Goal: Information Seeking & Learning: Learn about a topic

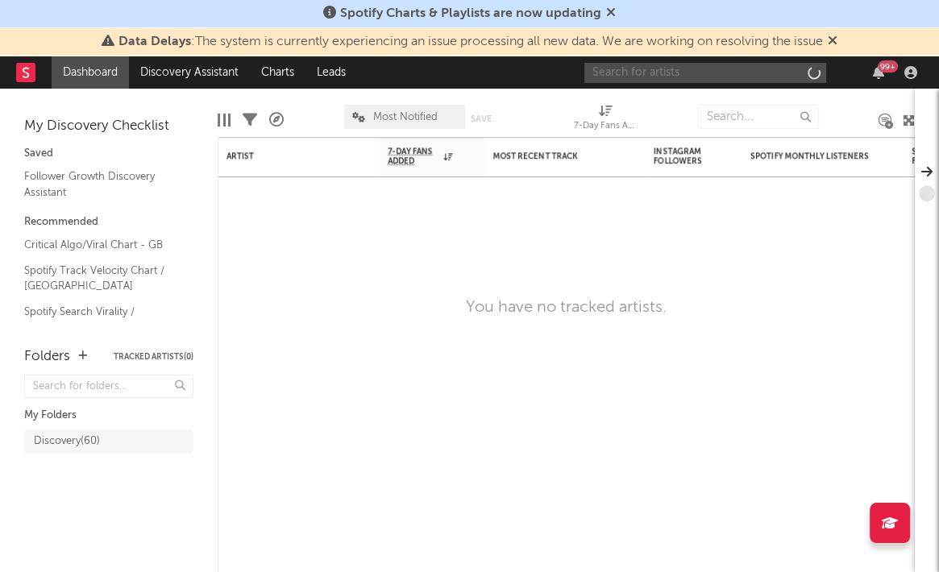
click at [727, 81] on input "text" at bounding box center [705, 73] width 242 height 20
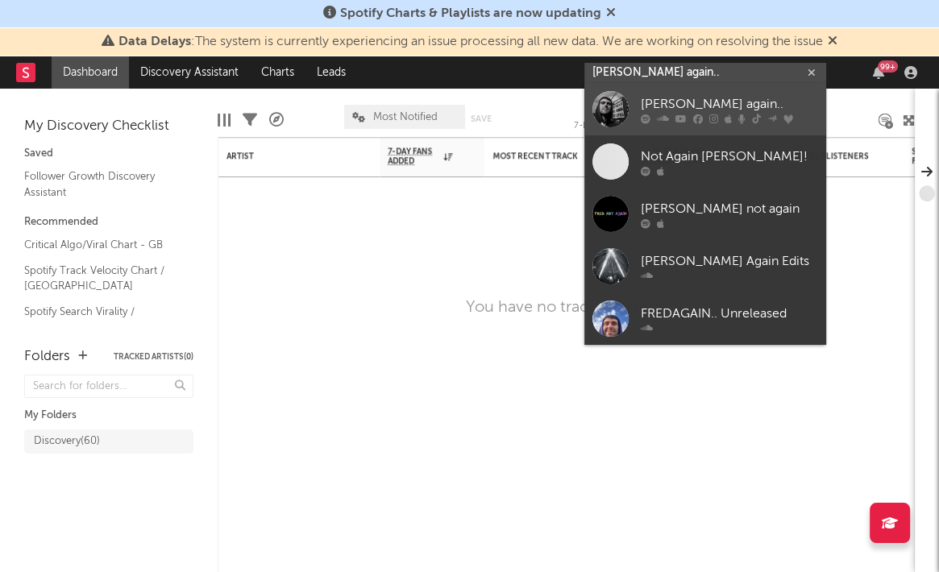
type input "[PERSON_NAME] again.."
click at [677, 103] on div "[PERSON_NAME] again.." at bounding box center [728, 104] width 177 height 19
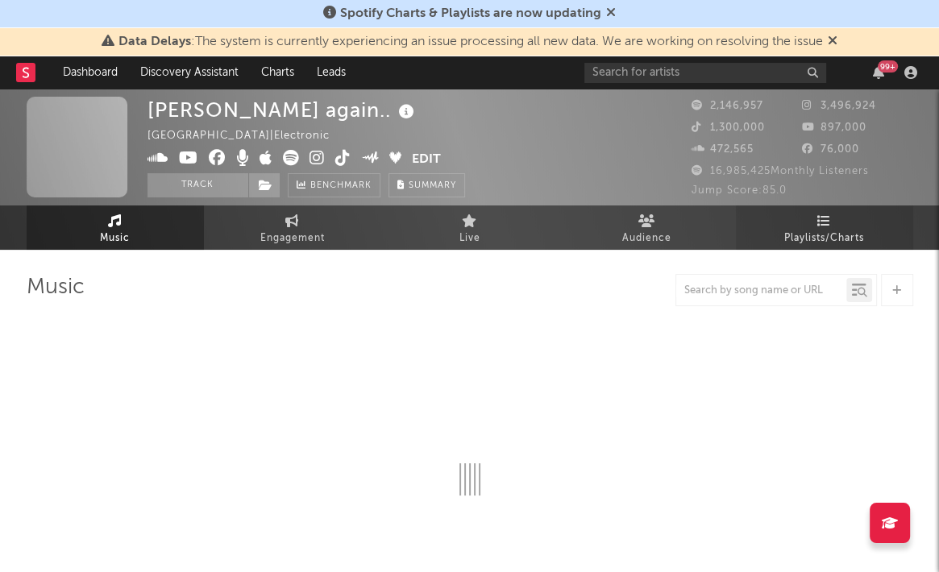
click at [805, 229] on span "Playlists/Charts" at bounding box center [824, 238] width 80 height 19
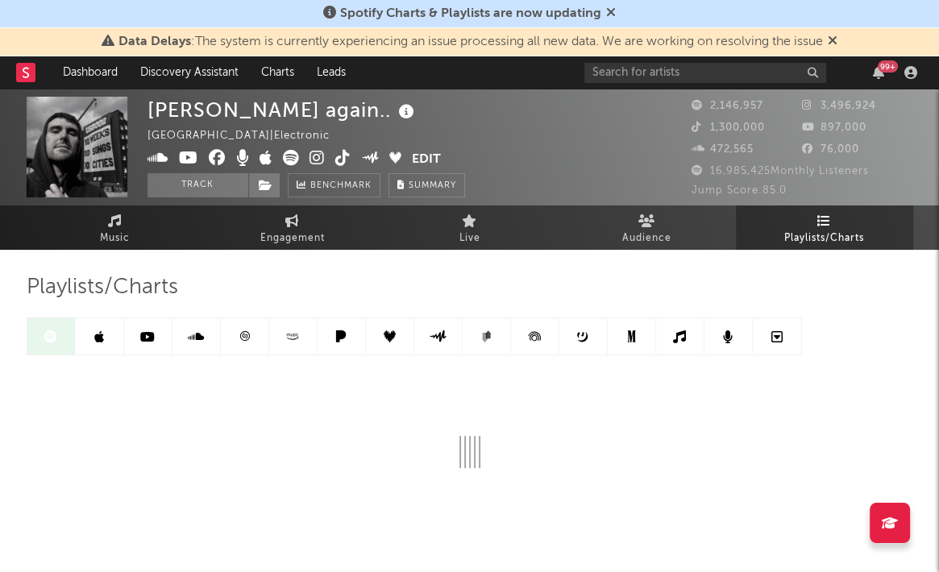
click at [60, 333] on div at bounding box center [414, 336] width 775 height 38
click at [91, 335] on link at bounding box center [100, 336] width 48 height 36
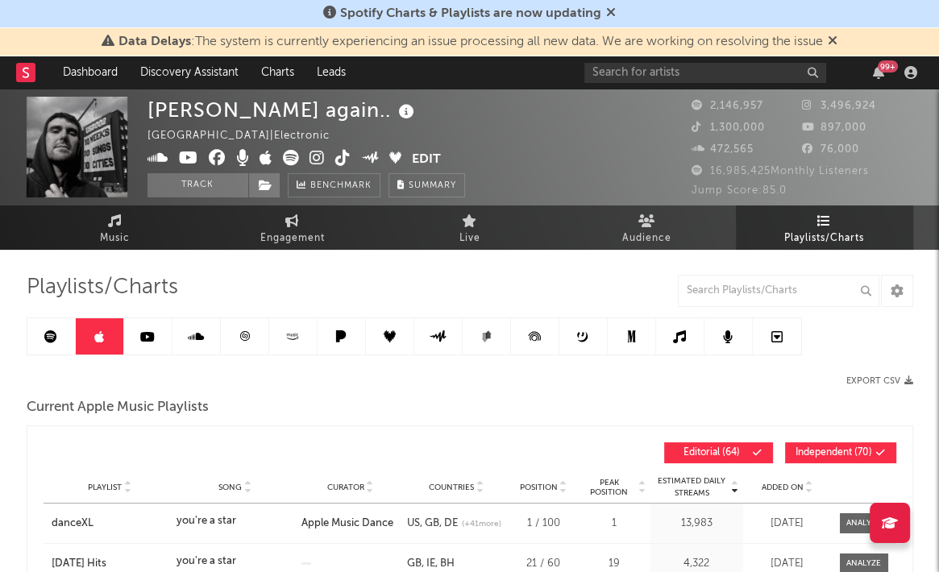
click at [58, 335] on link at bounding box center [51, 336] width 48 height 36
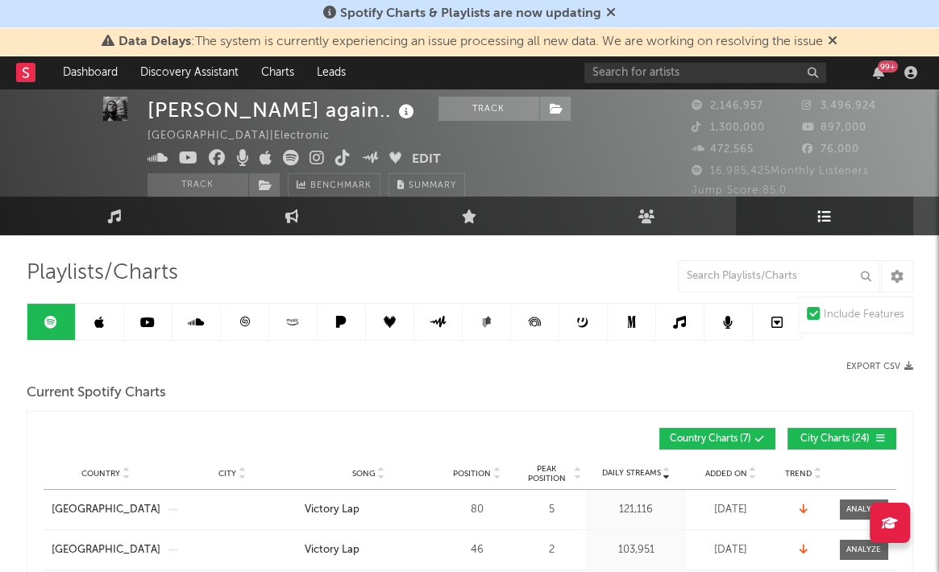
scroll to position [13, 0]
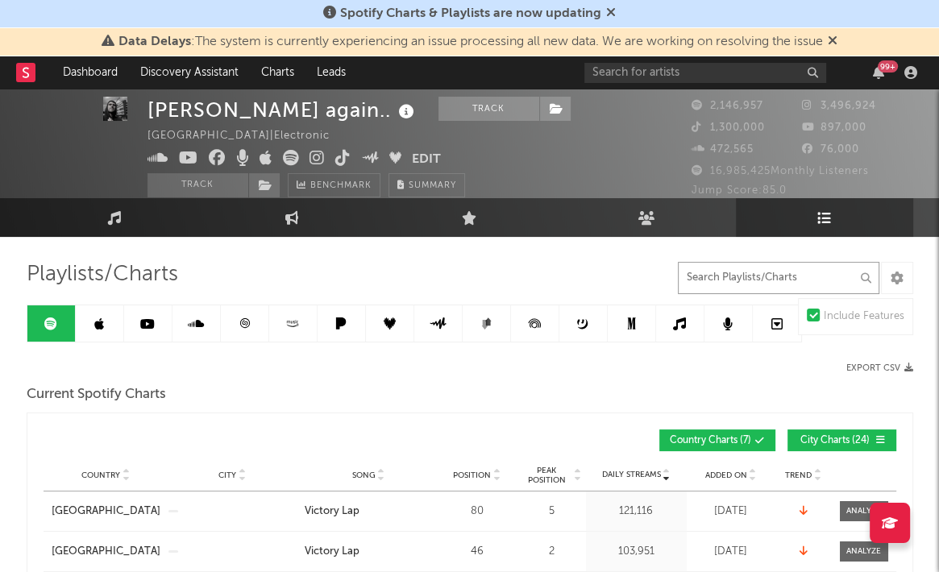
click at [778, 280] on input "text" at bounding box center [778, 278] width 201 height 32
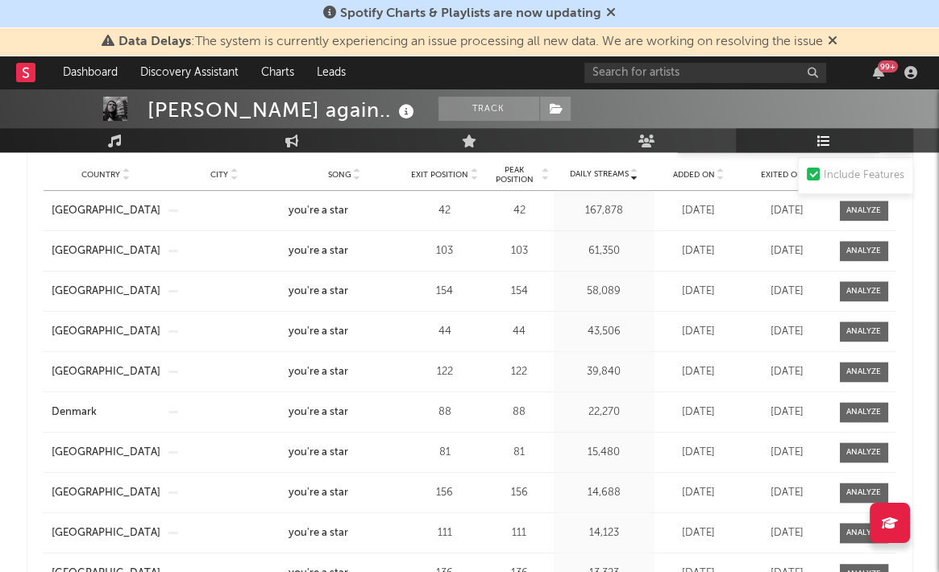
scroll to position [1425, 0]
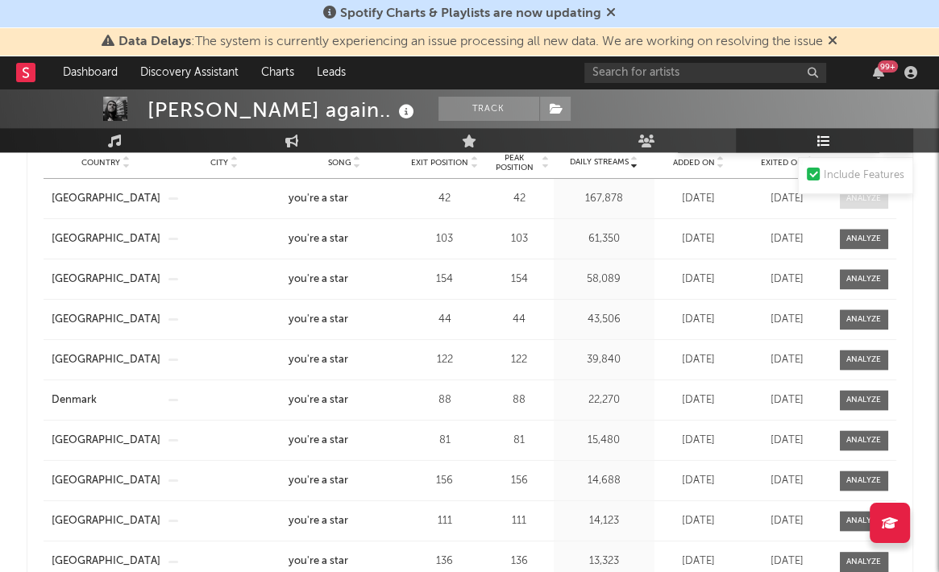
type input "you'"
click at [869, 202] on span at bounding box center [863, 199] width 48 height 20
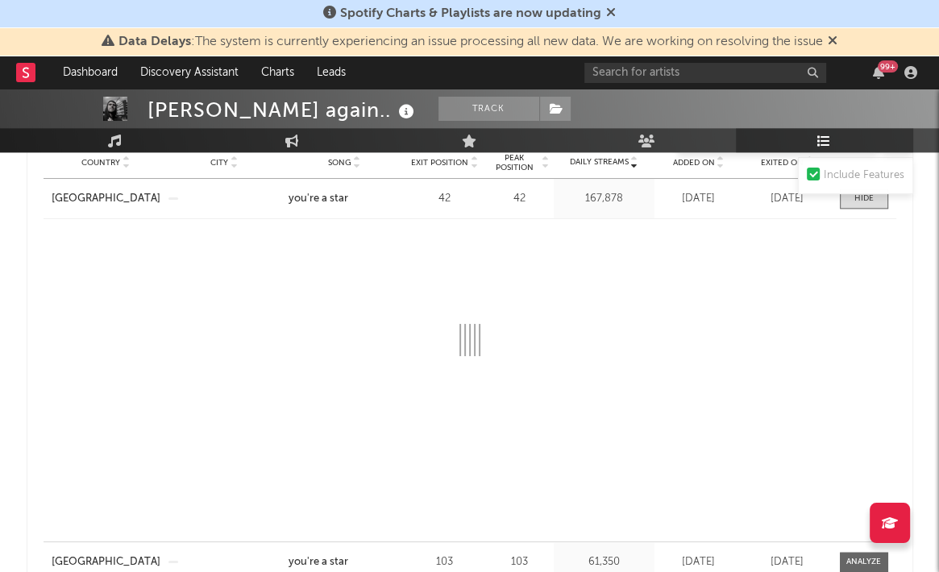
select select "1w"
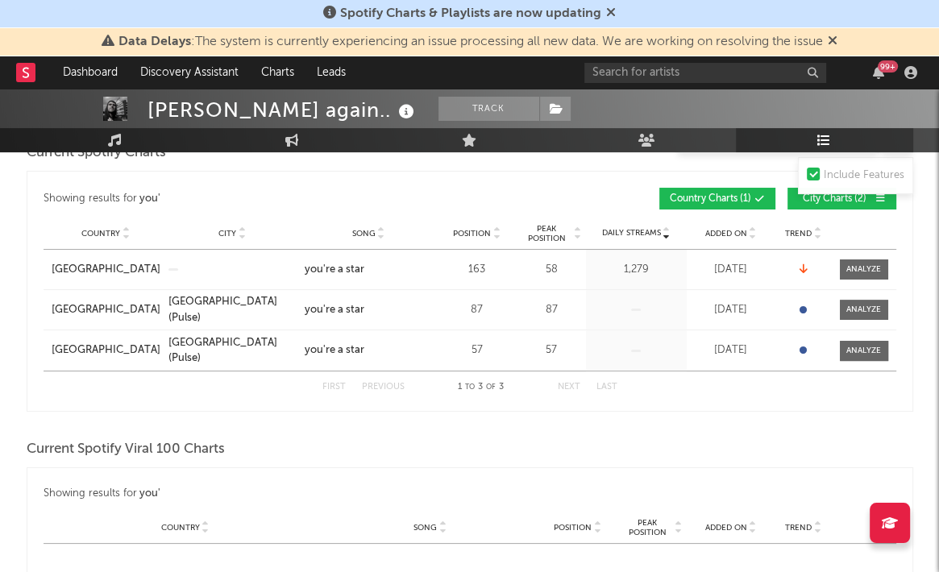
scroll to position [0, 0]
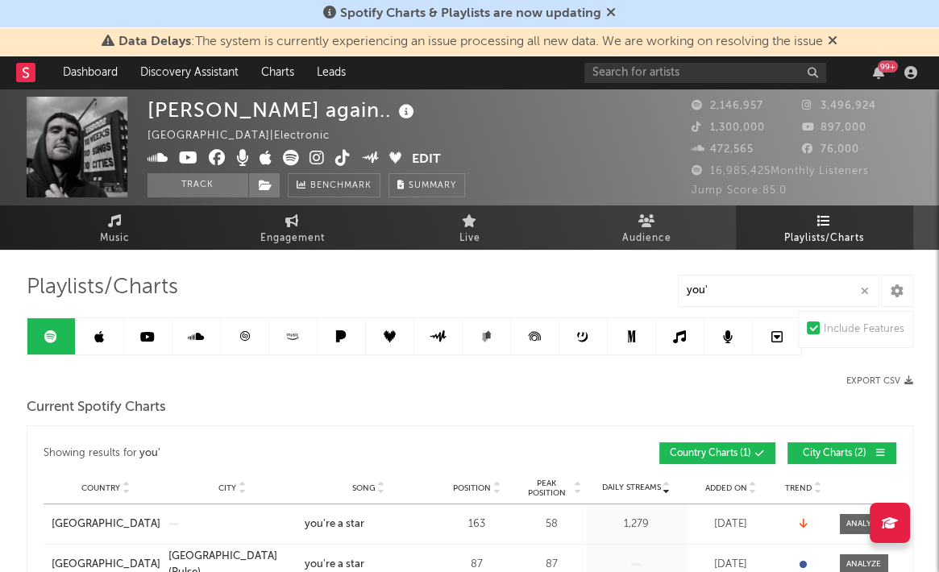
click at [195, 338] on icon at bounding box center [196, 336] width 16 height 13
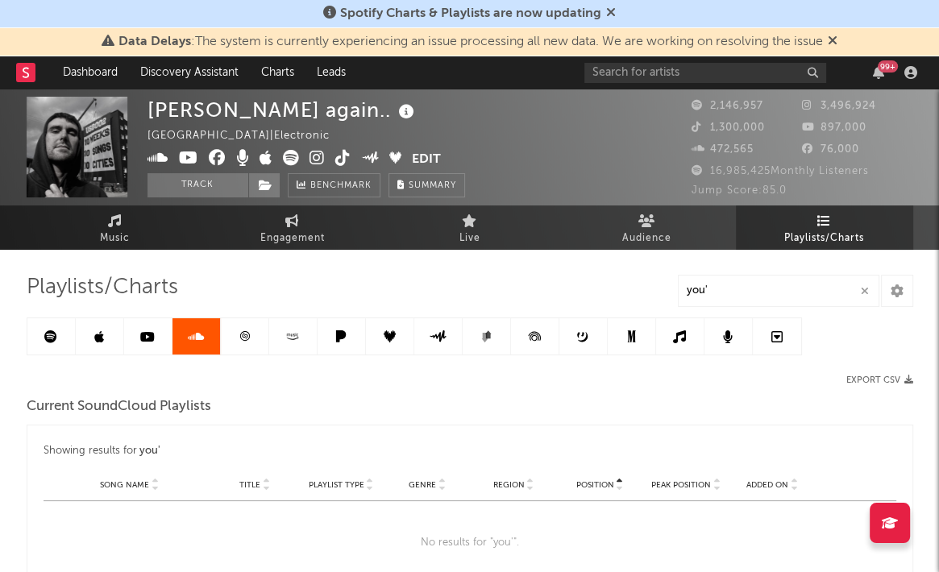
click at [239, 338] on icon at bounding box center [244, 336] width 12 height 12
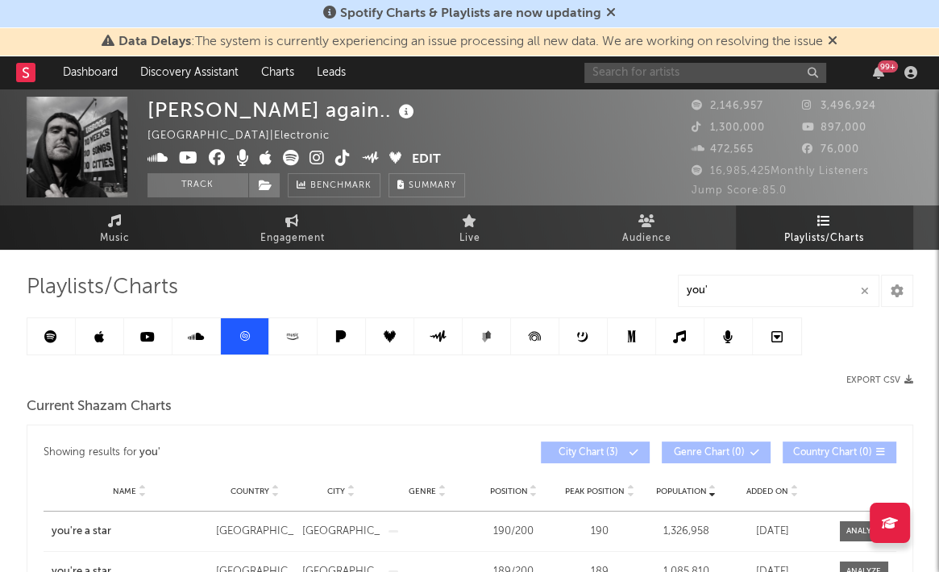
click at [711, 75] on input "text" at bounding box center [705, 73] width 242 height 20
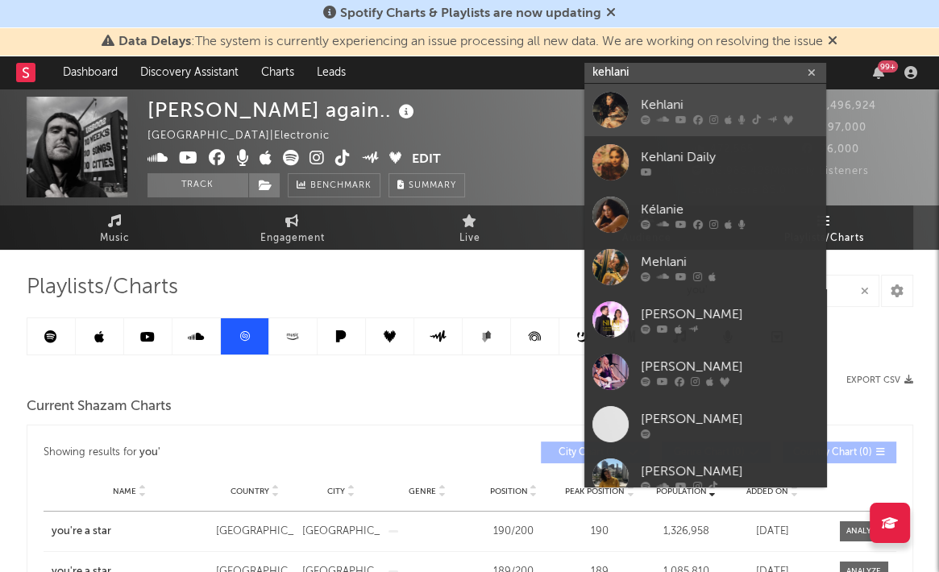
type input "kehlani"
click at [729, 106] on div "Kehlani" at bounding box center [728, 104] width 177 height 19
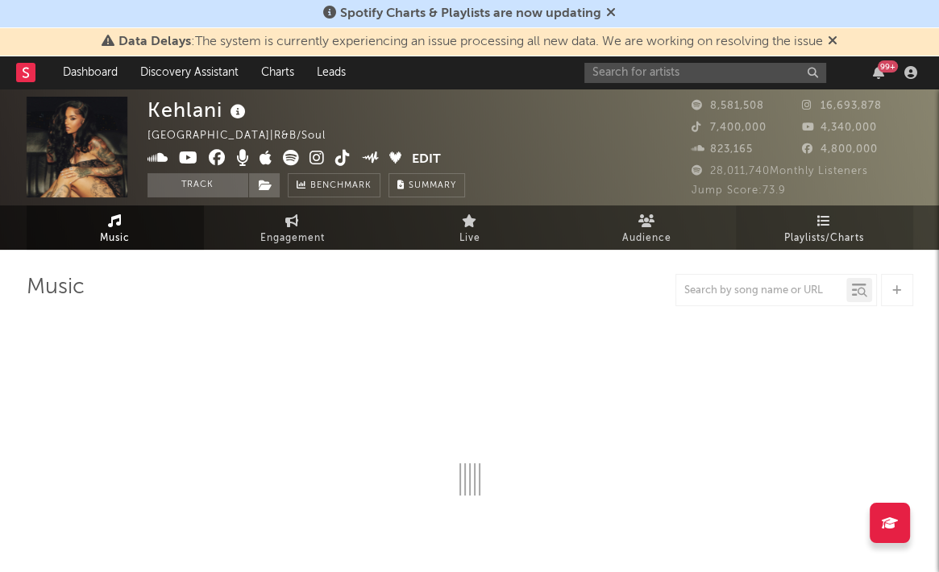
click at [801, 222] on link "Playlists/Charts" at bounding box center [824, 227] width 177 height 44
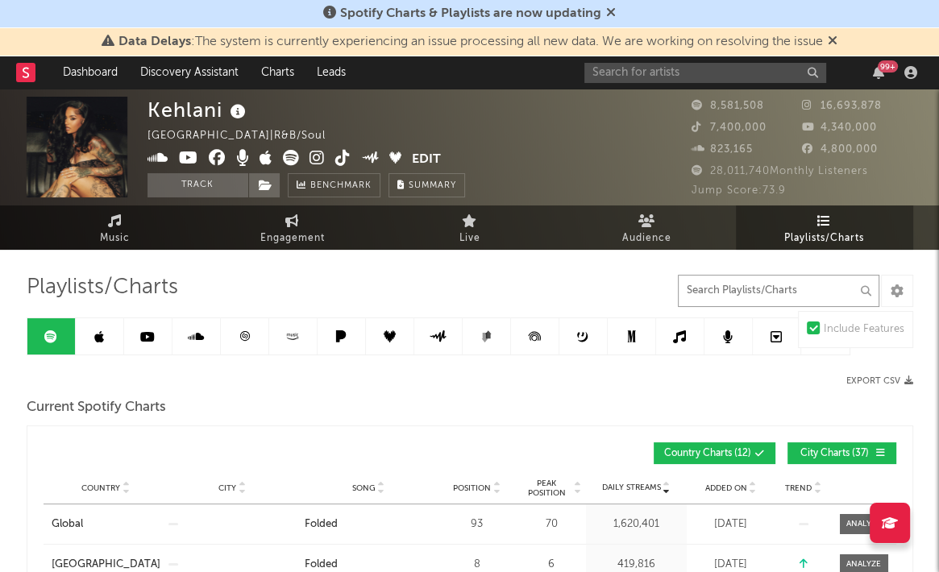
click at [730, 301] on input "text" at bounding box center [778, 291] width 201 height 32
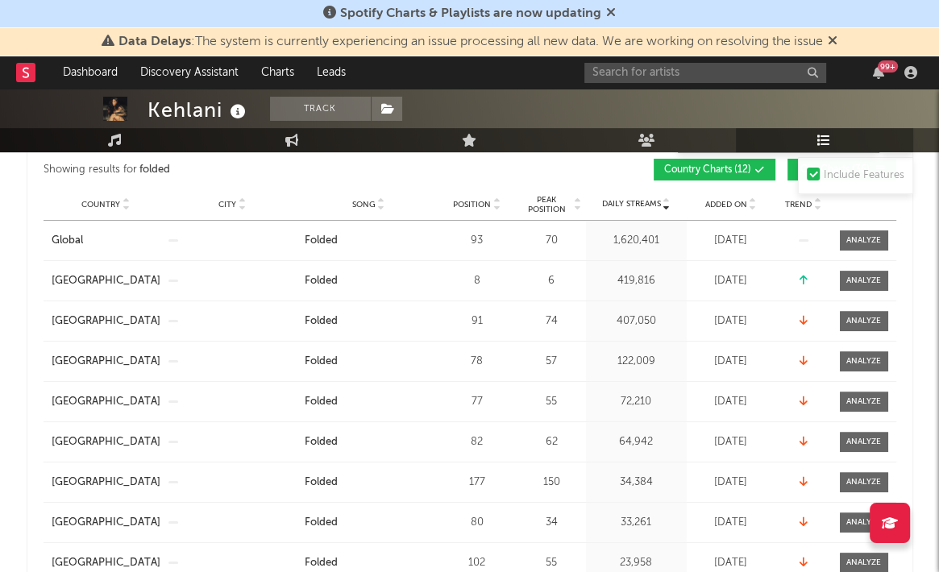
scroll to position [302, 0]
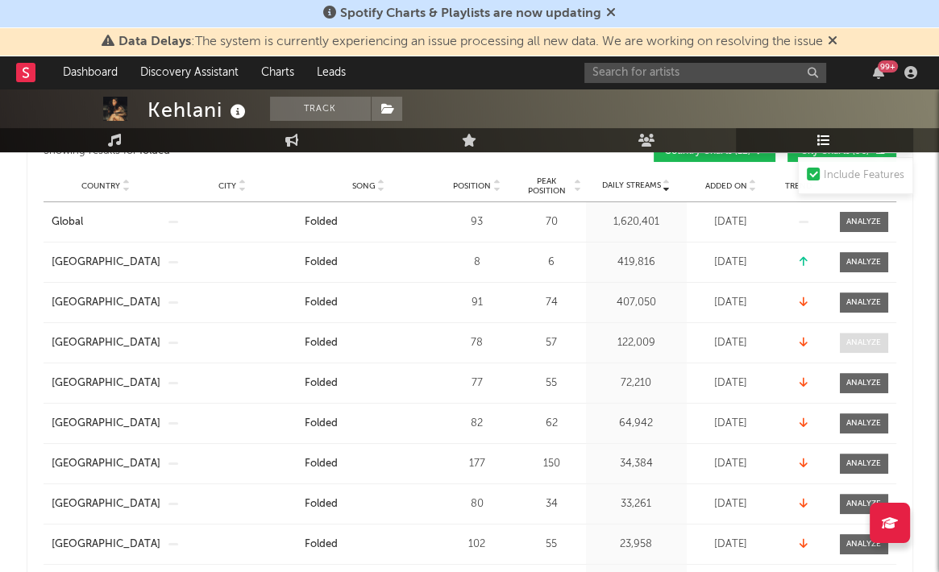
type input "folded"
click at [863, 341] on div at bounding box center [863, 343] width 35 height 12
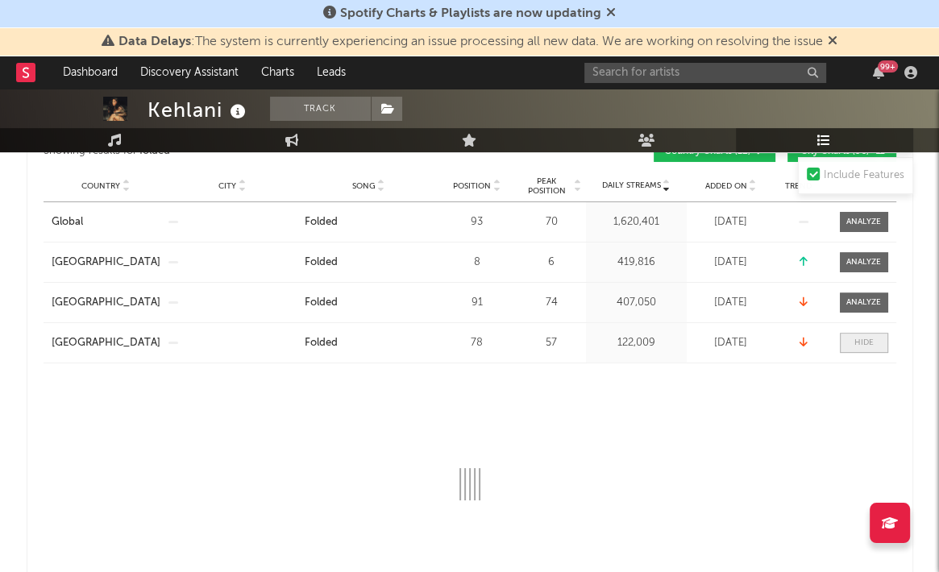
select select "1w"
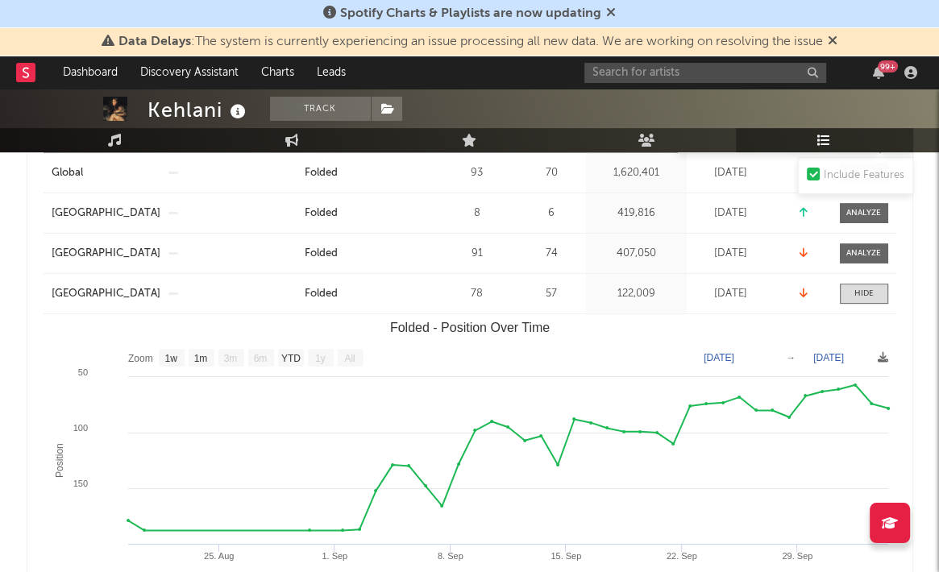
scroll to position [377, 0]
